Goal: Find specific page/section: Find specific page/section

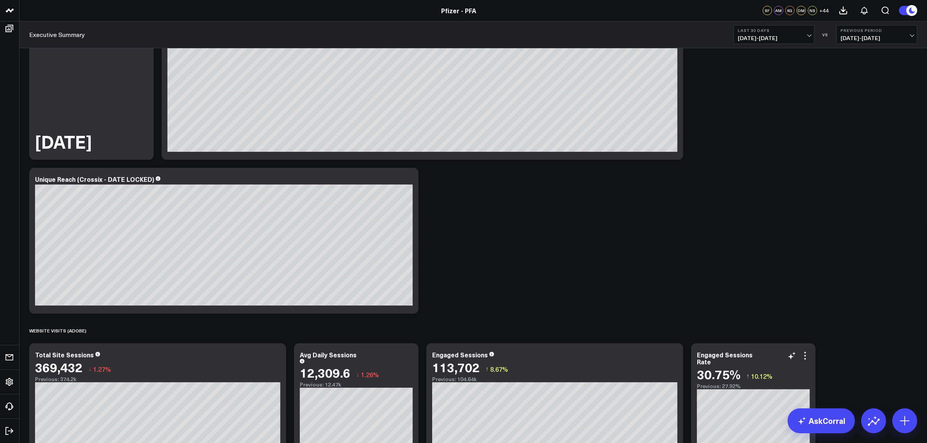
scroll to position [535, 0]
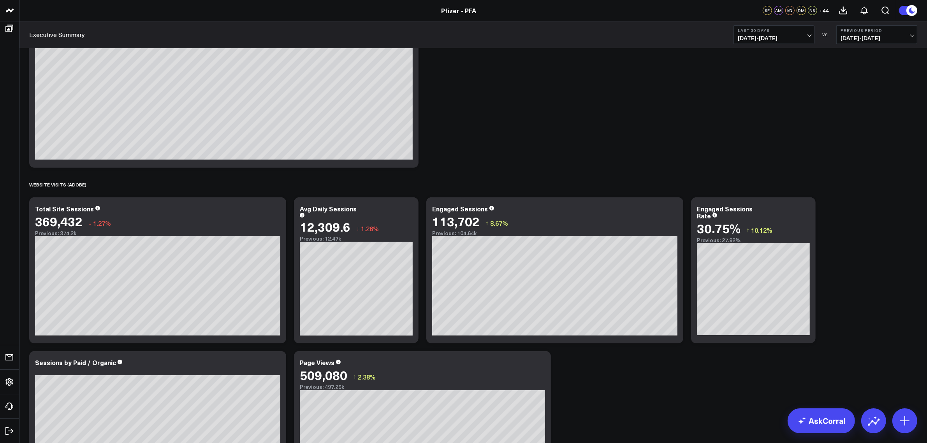
click at [860, 241] on div "SPEND (PUBLICIS) Modify via AI Copy link to widget Ask support Remove Create li…" at bounding box center [473, 358] width 896 height 1690
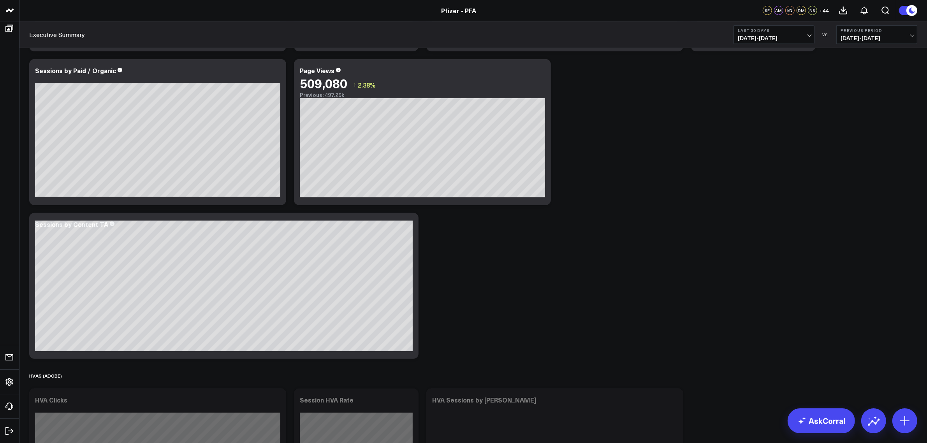
scroll to position [973, 0]
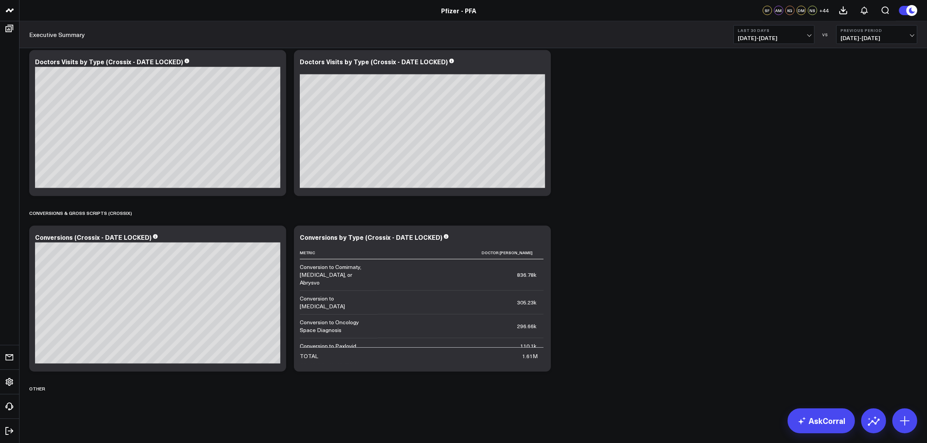
scroll to position [1342, 0]
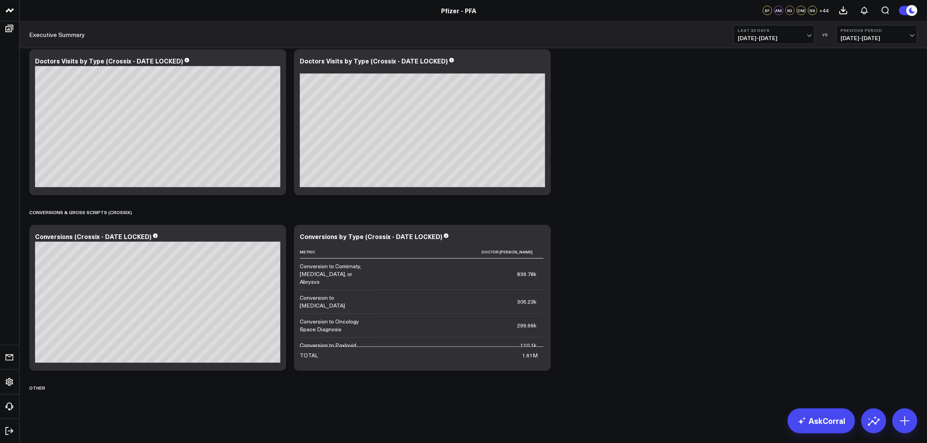
drag, startPoint x: 579, startPoint y: 306, endPoint x: 553, endPoint y: 298, distance: 27.0
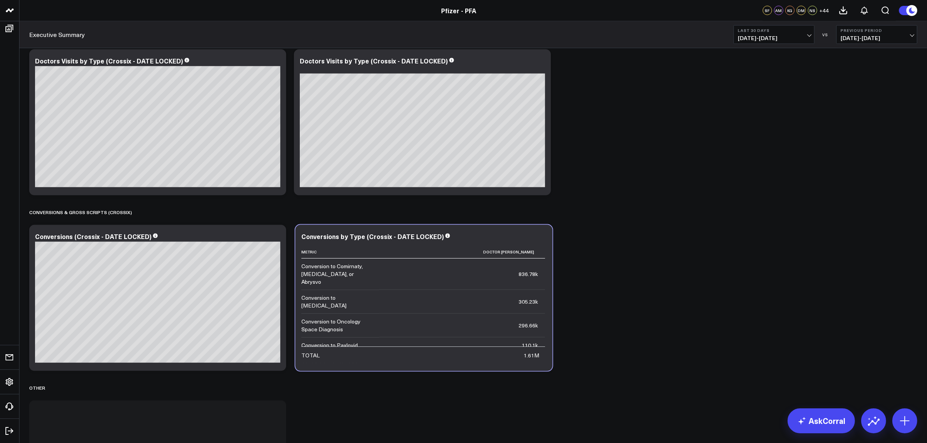
click at [546, 296] on div "Conversions by Type (Crossix - DATE LOCKED) Metric Doctor Visits Conversion to …" at bounding box center [423, 298] width 257 height 146
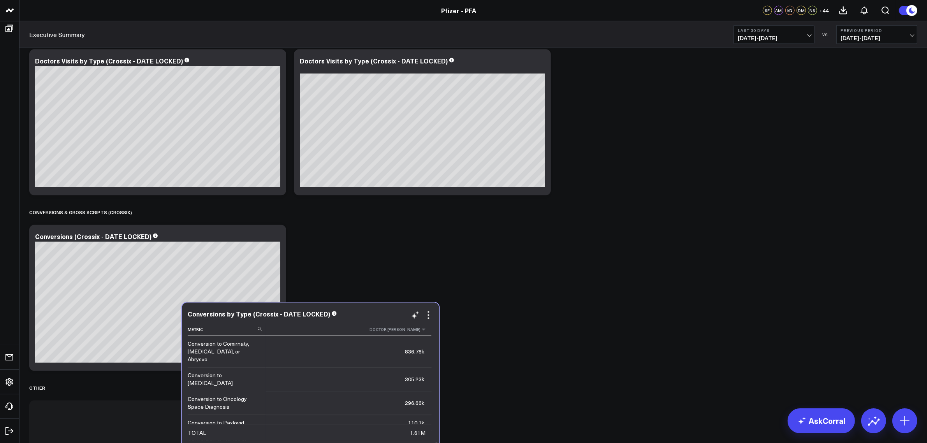
scroll to position [1344, 0]
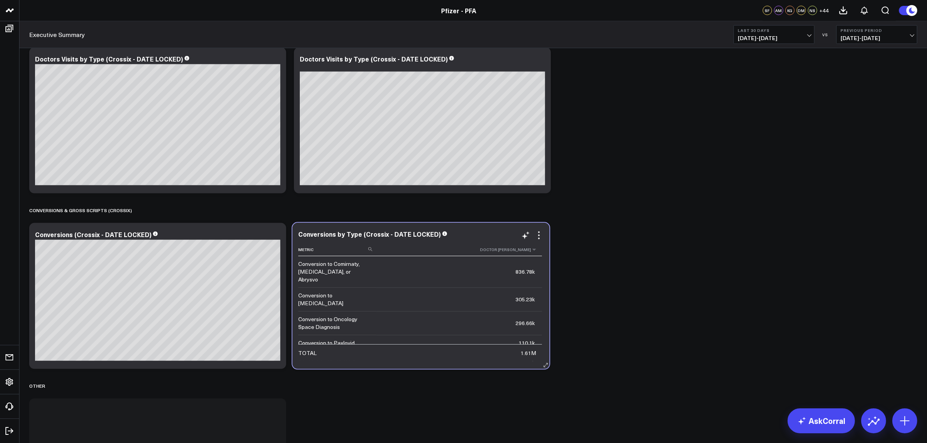
drag, startPoint x: 205, startPoint y: 406, endPoint x: 425, endPoint y: 254, distance: 267.2
click at [425, 254] on div "Conversions by Type (Crossix - DATE LOCKED) Metric Doctor Visits Conversion to …" at bounding box center [420, 296] width 257 height 146
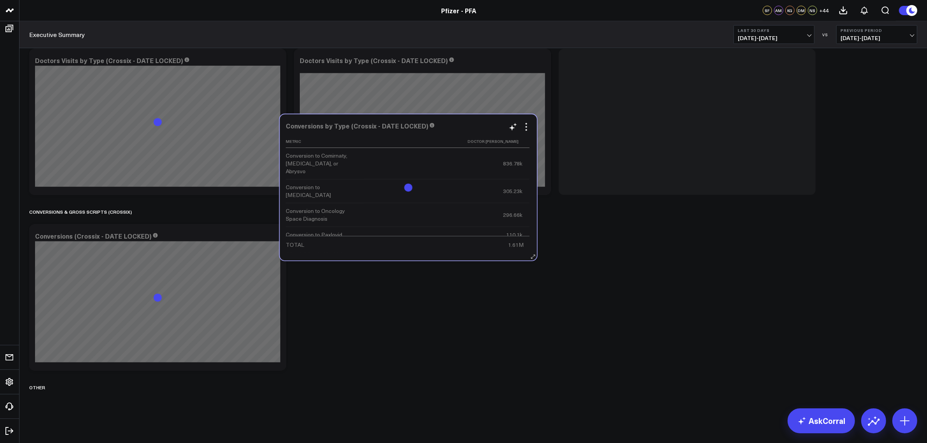
scroll to position [1342, 0]
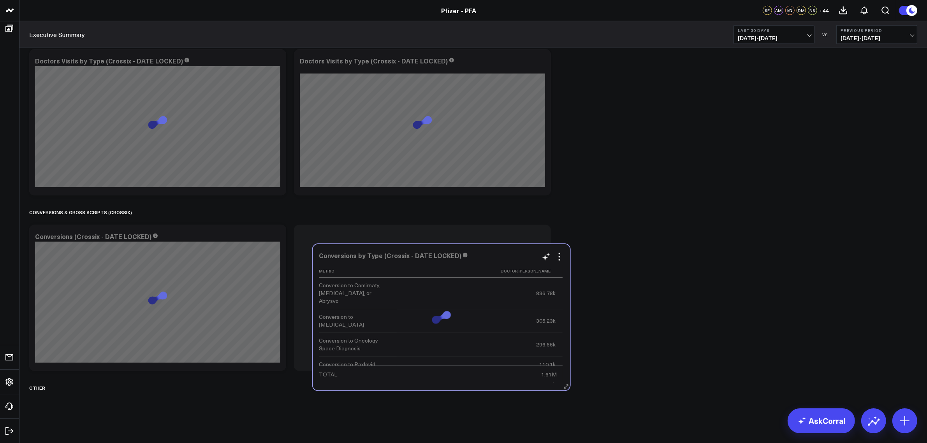
drag, startPoint x: 111, startPoint y: 303, endPoint x: 403, endPoint y: 247, distance: 297.2
click at [403, 247] on div "Conversions by Type (Crossix - DATE LOCKED) Metric Doctor Visits Conversion to …" at bounding box center [441, 317] width 257 height 146
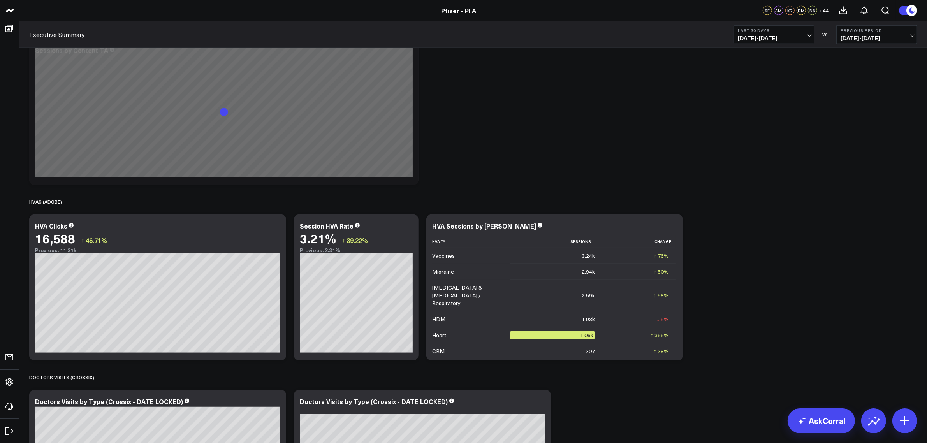
scroll to position [758, 0]
